Goal: Information Seeking & Learning: Learn about a topic

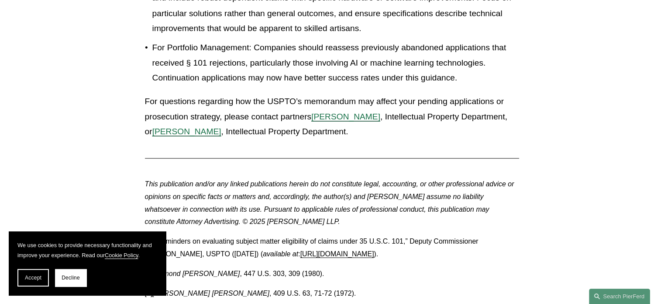
scroll to position [1660, 0]
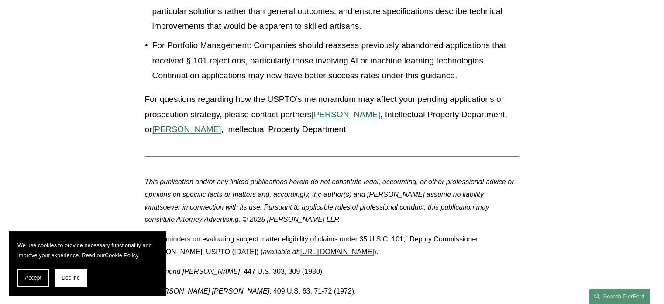
click at [157, 133] on span "[PERSON_NAME]" at bounding box center [186, 128] width 69 height 9
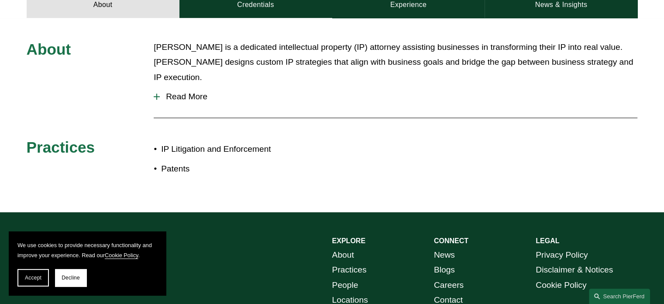
scroll to position [349, 0]
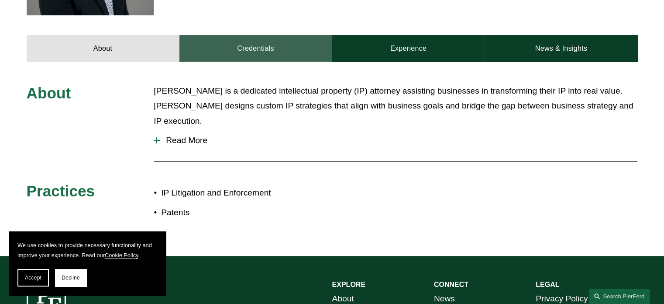
click at [244, 47] on link "Credentials" at bounding box center [256, 48] width 153 height 26
